Goal: Communication & Community: Answer question/provide support

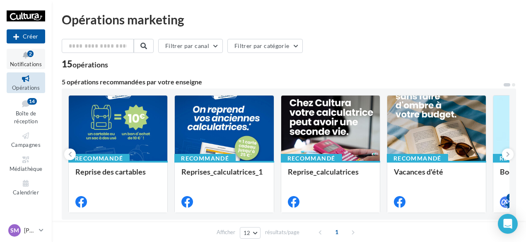
click at [26, 53] on icon at bounding box center [26, 56] width 34 height 10
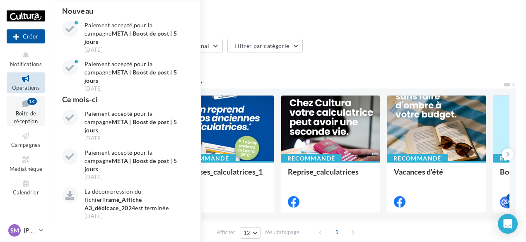
click at [31, 109] on link "Boîte de réception 14" at bounding box center [26, 111] width 39 height 30
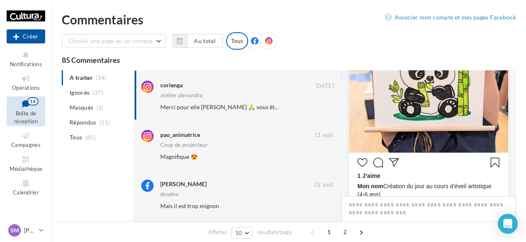
scroll to position [166, 0]
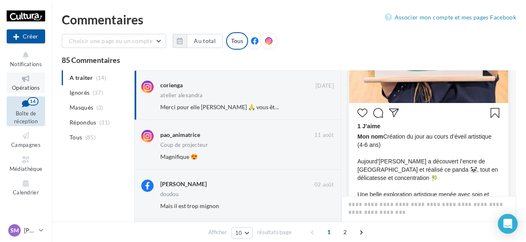
click at [26, 82] on icon at bounding box center [26, 79] width 34 height 10
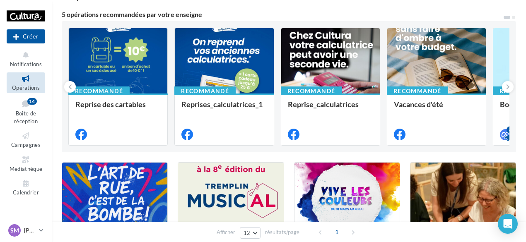
scroll to position [69, 0]
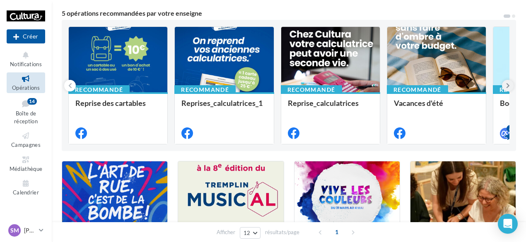
click at [508, 82] on icon at bounding box center [508, 86] width 4 height 8
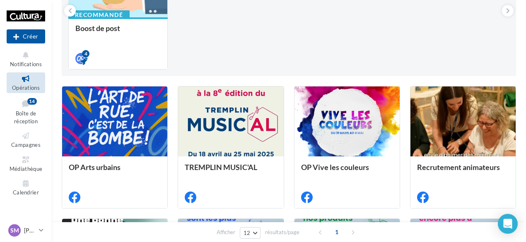
scroll to position [0, 0]
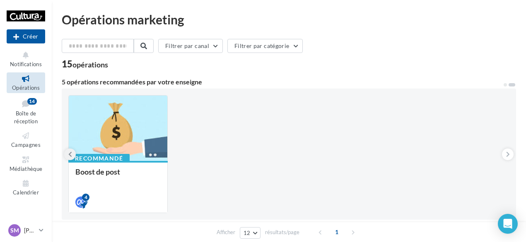
click at [68, 155] on icon at bounding box center [70, 154] width 4 height 8
